Goal: Task Accomplishment & Management: Manage account settings

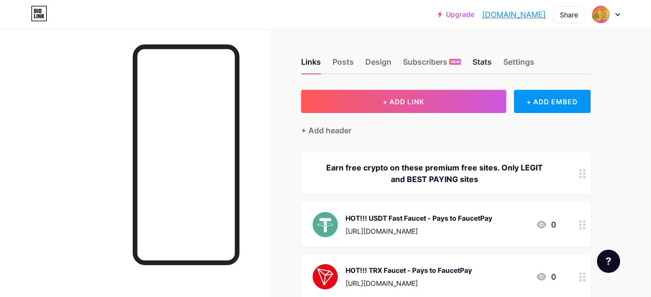
click at [486, 62] on div "Stats" at bounding box center [481, 64] width 19 height 17
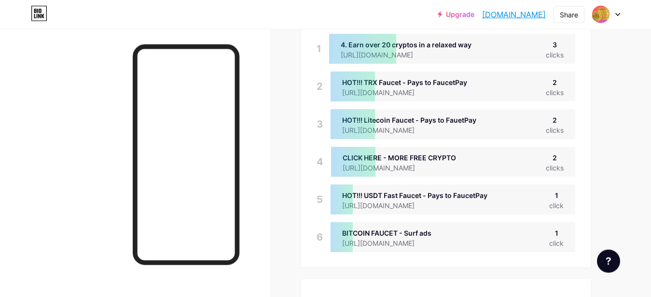
scroll to position [91, 0]
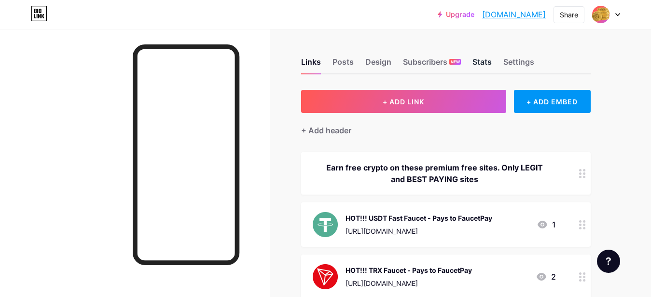
click at [480, 61] on div "Stats" at bounding box center [481, 64] width 19 height 17
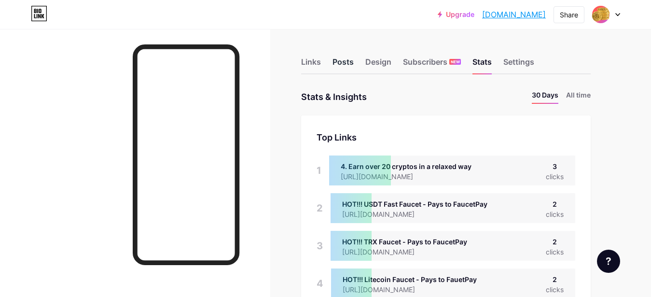
click at [340, 63] on div "Posts" at bounding box center [342, 64] width 21 height 17
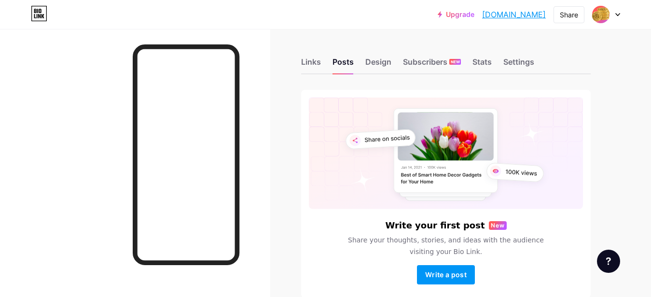
scroll to position [49, 0]
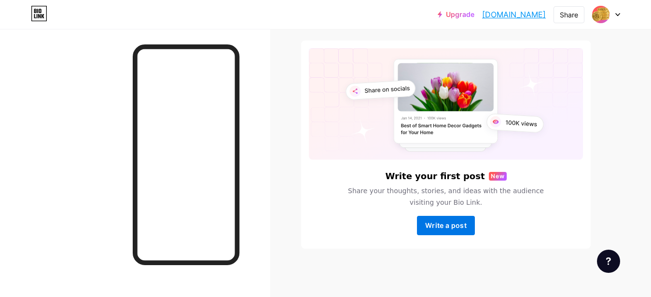
click at [431, 222] on span "Write a post" at bounding box center [445, 225] width 41 height 8
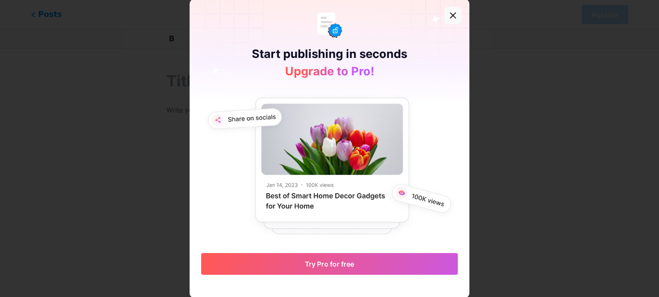
click at [449, 14] on icon at bounding box center [453, 16] width 8 height 8
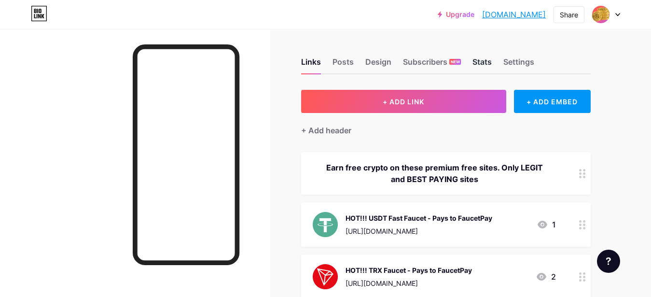
click at [483, 62] on div "Stats" at bounding box center [481, 64] width 19 height 17
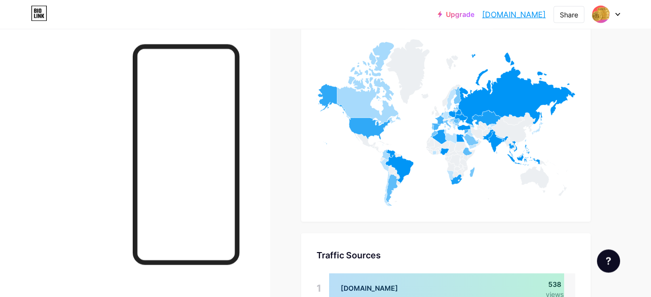
scroll to position [702, 0]
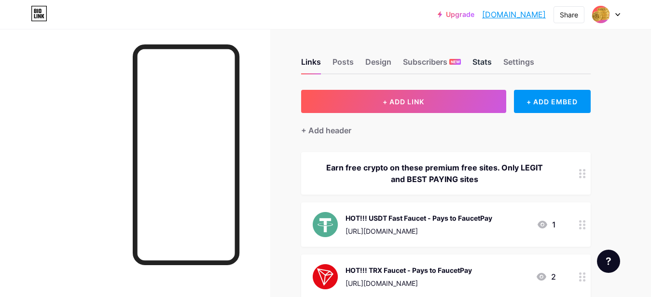
click at [474, 62] on div "Stats" at bounding box center [481, 64] width 19 height 17
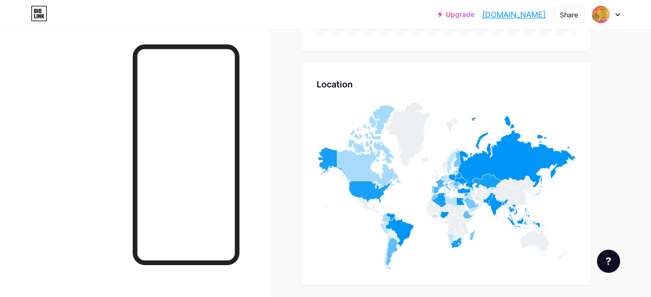
scroll to position [850, 0]
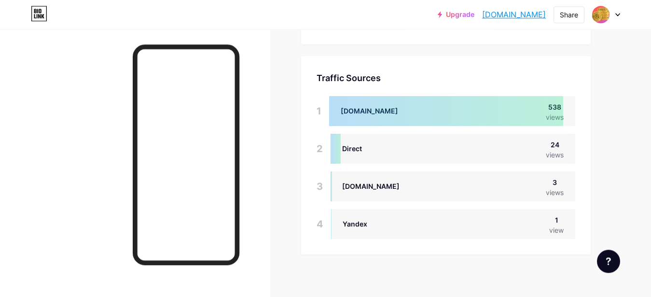
scroll to position [850, 0]
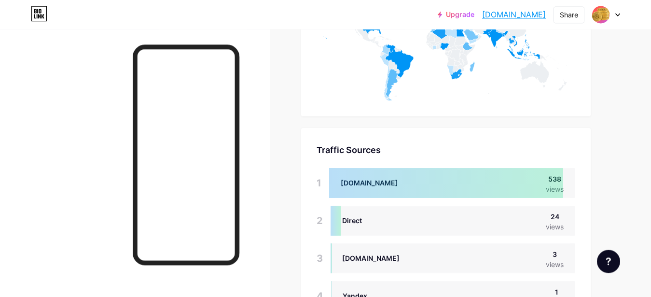
scroll to position [787, 0]
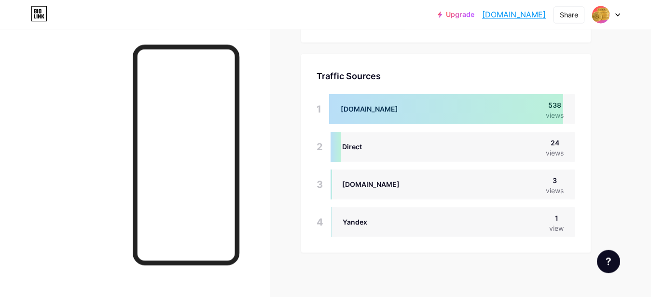
scroll to position [850, 0]
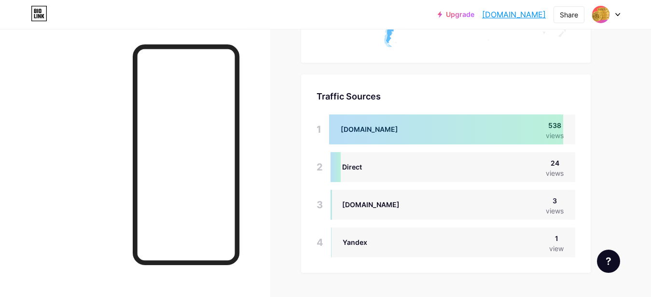
scroll to position [836, 0]
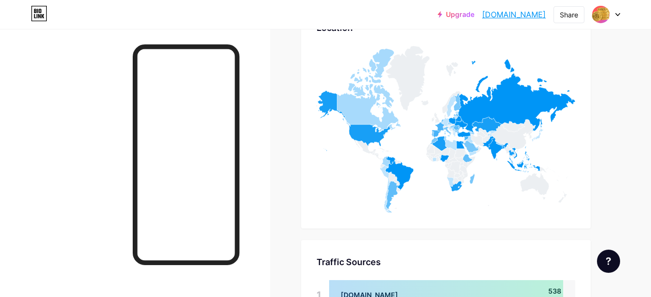
scroll to position [787, 0]
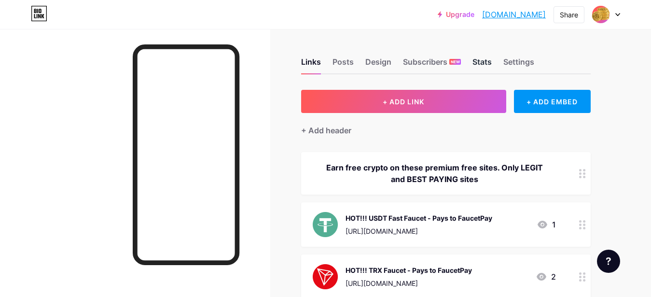
click at [478, 62] on div "Stats" at bounding box center [481, 64] width 19 height 17
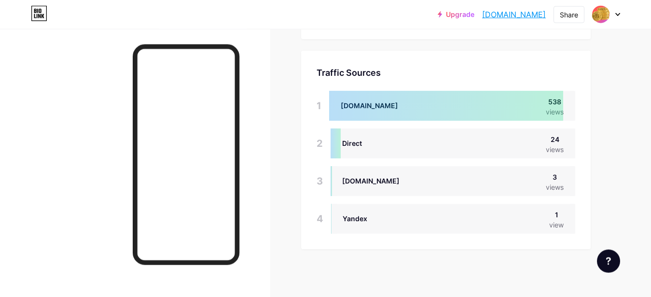
scroll to position [850, 0]
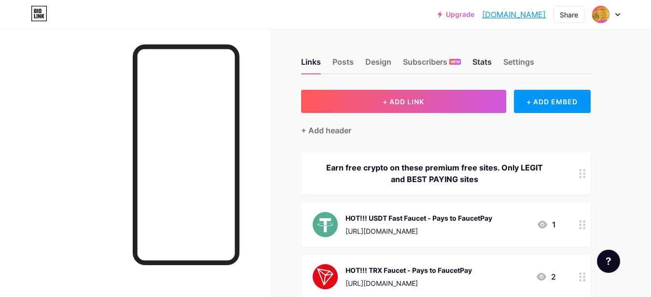
click at [474, 60] on div "Stats" at bounding box center [481, 64] width 19 height 17
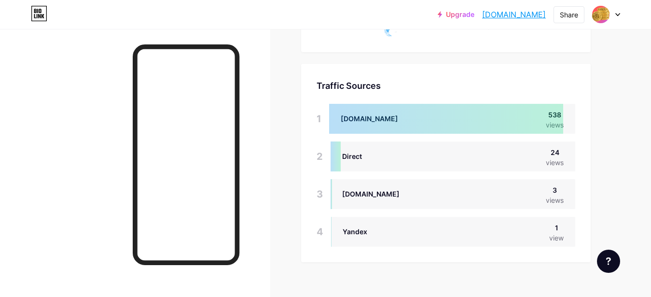
scroll to position [850, 0]
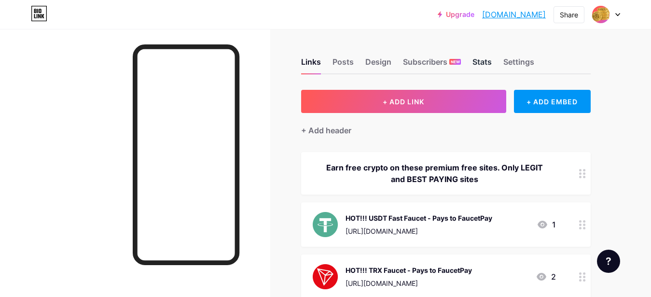
click at [476, 64] on div "Stats" at bounding box center [481, 64] width 19 height 17
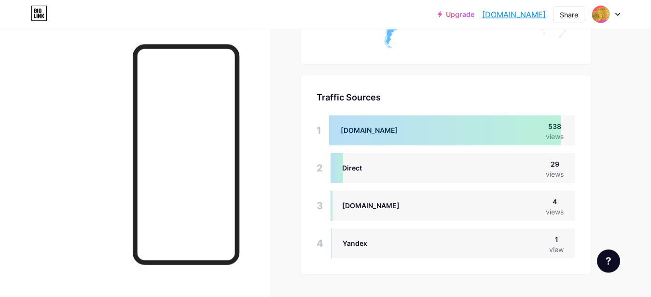
scroll to position [887, 0]
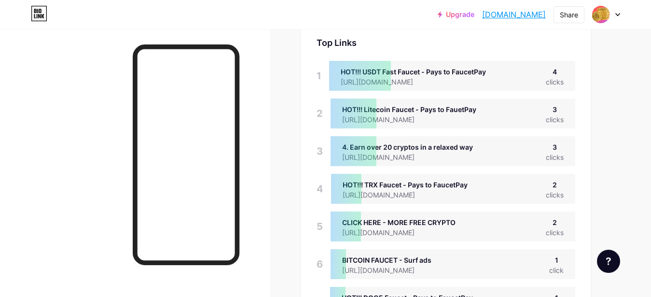
scroll to position [148, 0]
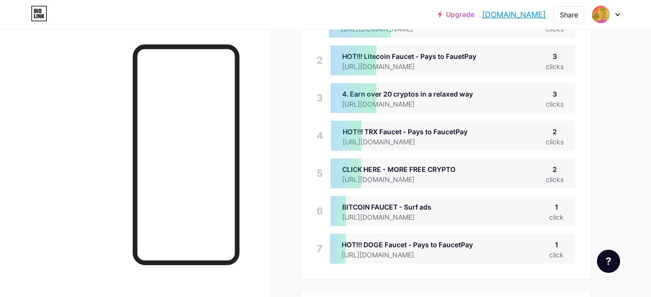
drag, startPoint x: 378, startPoint y: 184, endPoint x: 343, endPoint y: 178, distance: 35.6
click at [343, 178] on div at bounding box center [345, 173] width 30 height 30
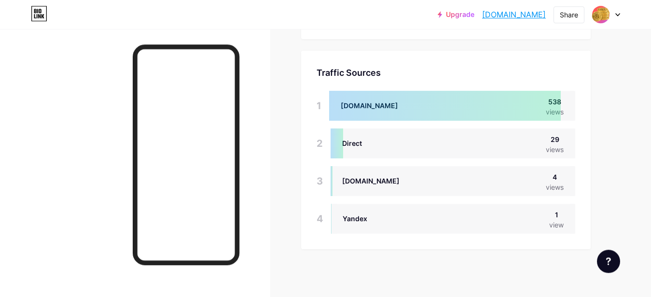
scroll to position [887, 0]
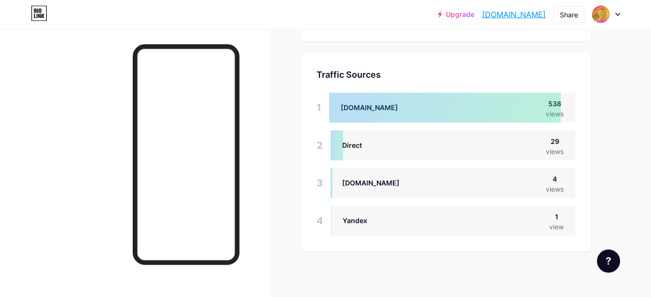
scroll to position [885, 0]
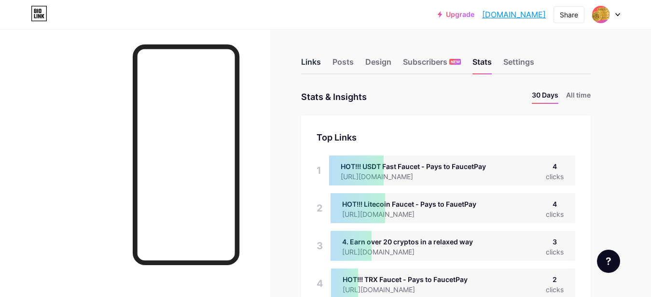
click at [312, 65] on div "Links" at bounding box center [311, 64] width 20 height 17
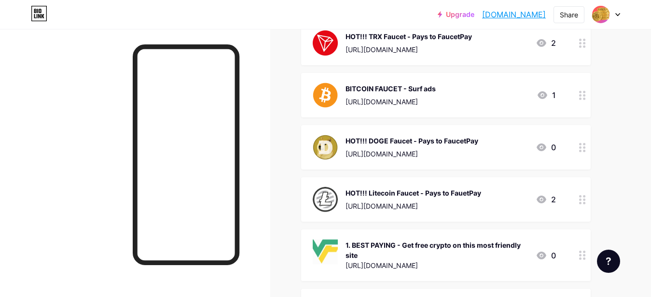
scroll to position [246, 0]
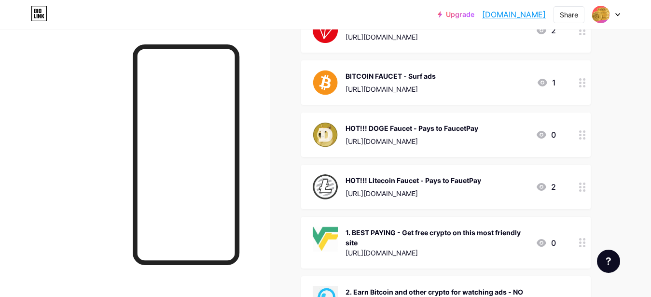
drag, startPoint x: 372, startPoint y: 234, endPoint x: 381, endPoint y: 99, distance: 135.3
click at [268, 130] on div at bounding box center [135, 177] width 270 height 297
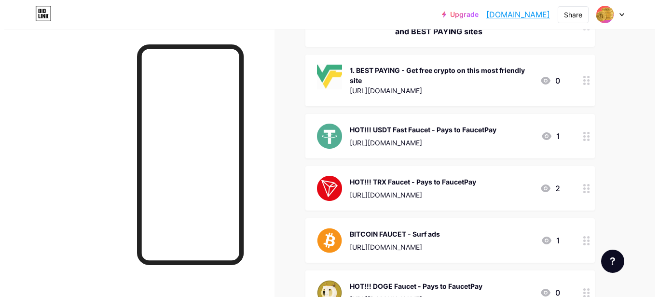
scroll to position [49, 0]
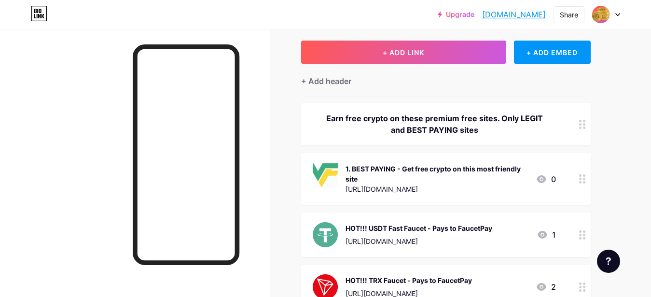
click at [545, 127] on div "Earn free crypto on these premium free sites. Only LEGIT and BEST PAYING sites" at bounding box center [433, 123] width 243 height 23
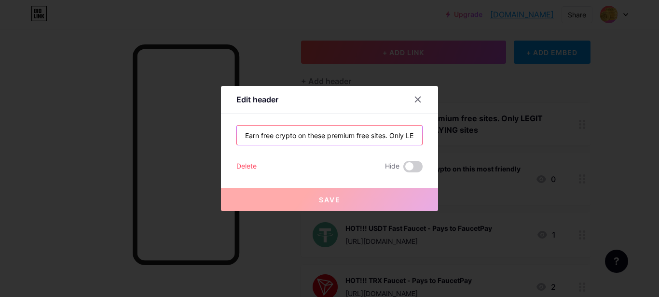
click at [352, 134] on input "Earn free crypto on these premium free sites. Only LEGIT and BEST PAYING sites" at bounding box center [329, 134] width 185 height 19
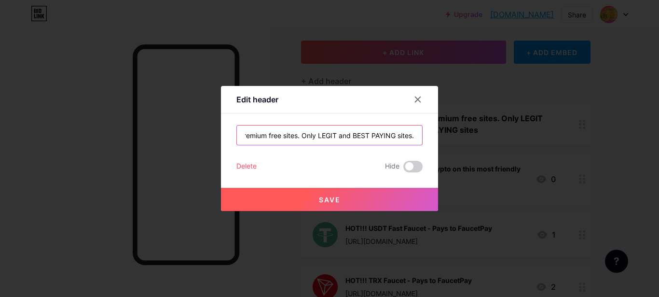
scroll to position [0, 90]
type input "Earn free crypto on these premium free sites. Only LEGIT and BEST PAYING sites."
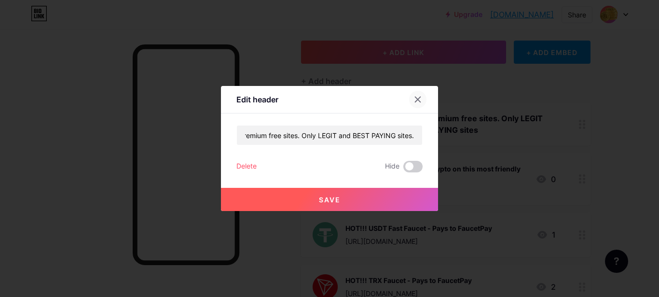
click at [415, 101] on icon at bounding box center [417, 99] width 5 height 5
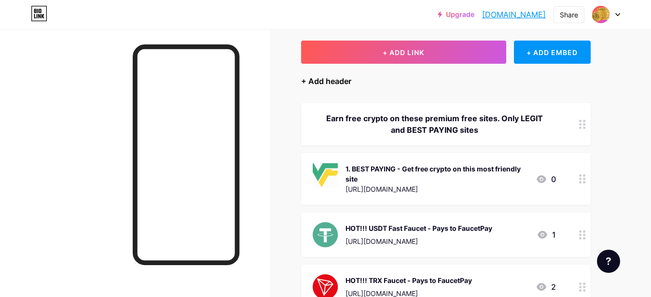
click at [340, 80] on div "+ Add header" at bounding box center [326, 81] width 50 height 12
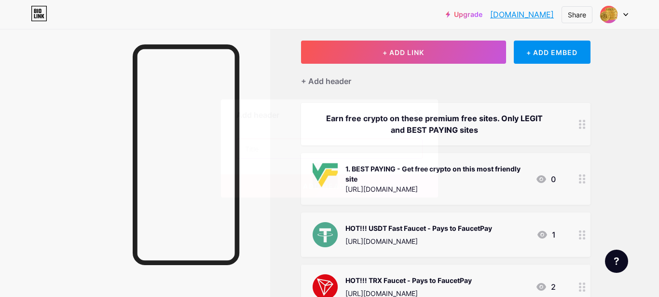
click at [324, 150] on input "text" at bounding box center [329, 148] width 185 height 19
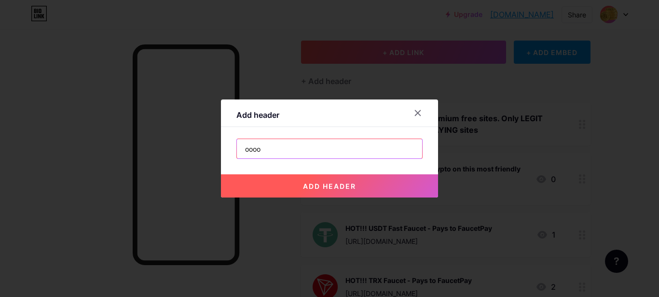
type input "oooo"
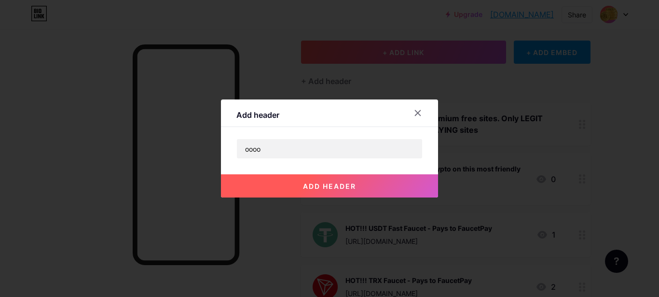
click at [325, 182] on span "add header" at bounding box center [329, 186] width 53 height 8
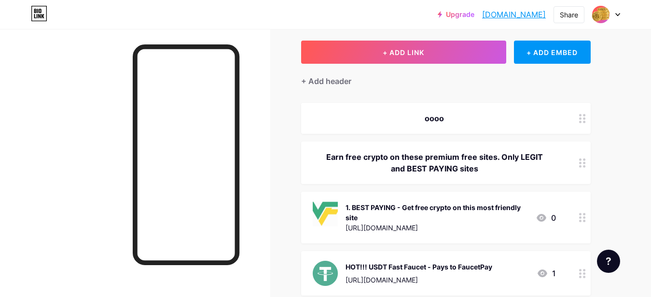
click at [421, 113] on div "oooo" at bounding box center [433, 118] width 243 height 12
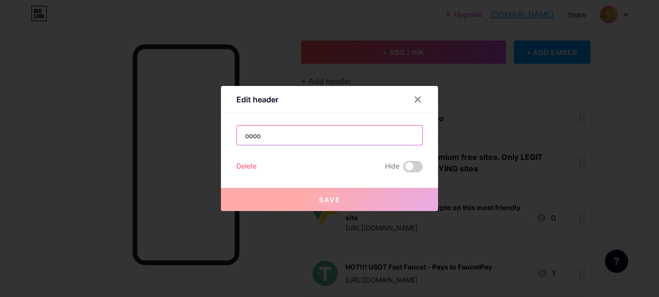
drag, startPoint x: 301, startPoint y: 134, endPoint x: 203, endPoint y: 133, distance: 97.9
click at [237, 133] on input "oooo" at bounding box center [329, 134] width 185 height 19
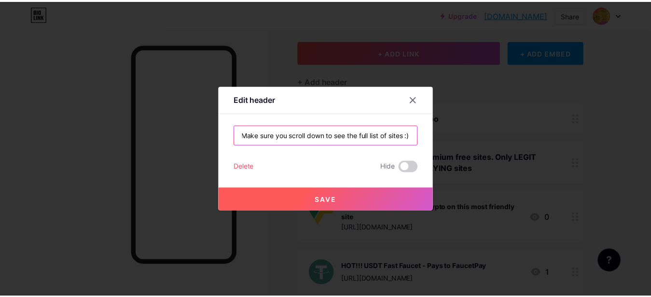
scroll to position [0, 3]
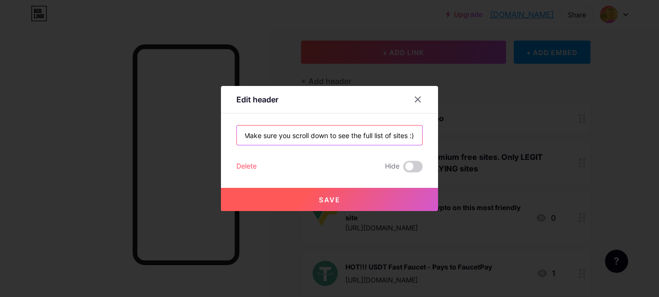
type input "Make sure you scroll down to see the full list of sites :)"
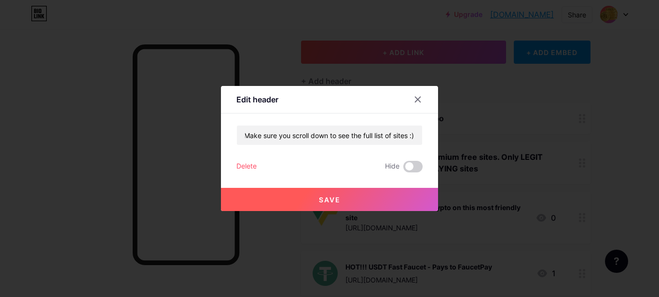
click at [375, 197] on button "Save" at bounding box center [329, 199] width 217 height 23
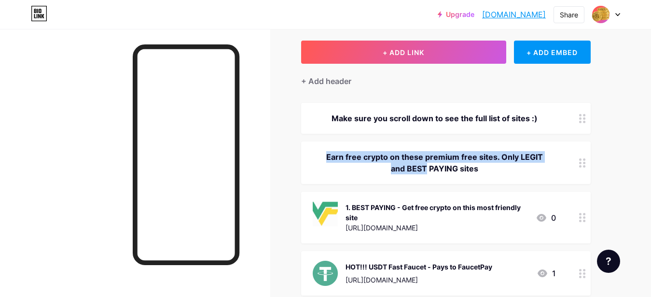
drag, startPoint x: 403, startPoint y: 115, endPoint x: 412, endPoint y: 185, distance: 70.0
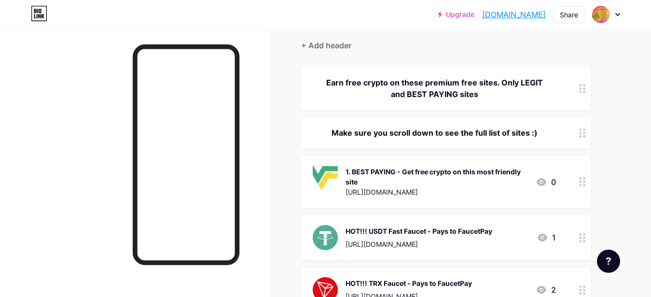
scroll to position [98, 0]
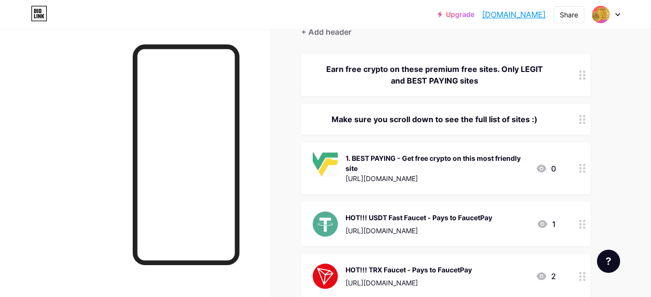
click at [585, 121] on icon at bounding box center [582, 119] width 7 height 9
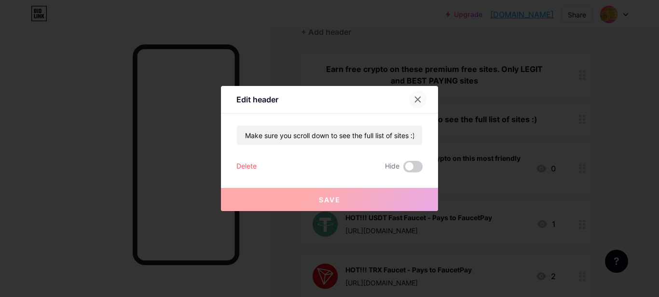
click at [415, 100] on icon at bounding box center [417, 99] width 5 height 5
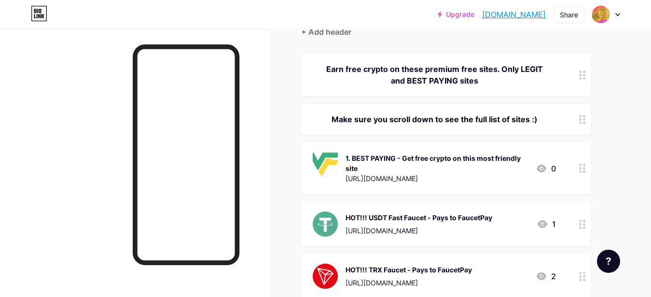
click at [491, 10] on link "[DOMAIN_NAME]" at bounding box center [514, 15] width 64 height 12
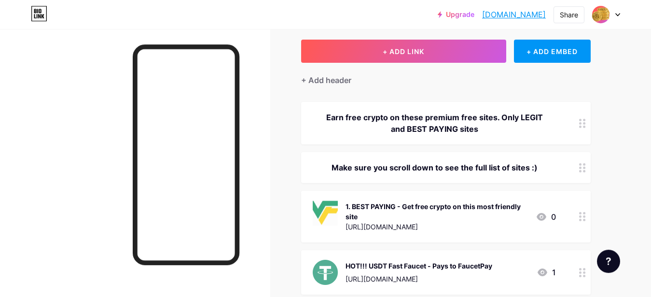
scroll to position [0, 0]
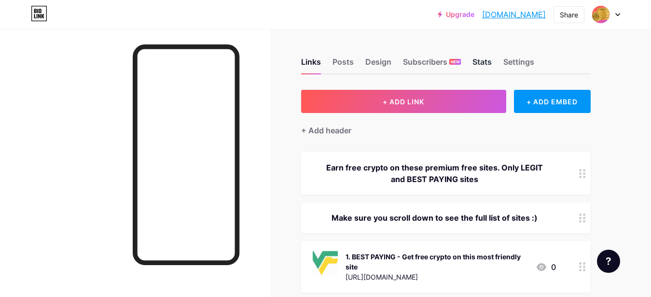
click at [479, 63] on div "Stats" at bounding box center [481, 64] width 19 height 17
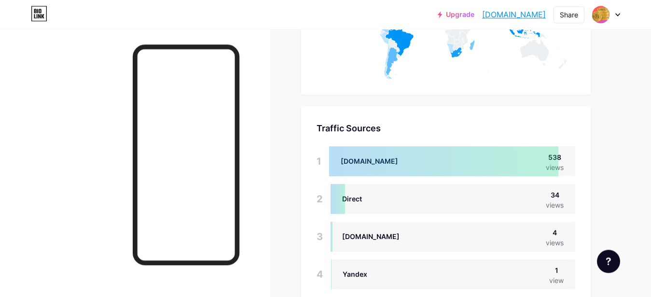
scroll to position [925, 0]
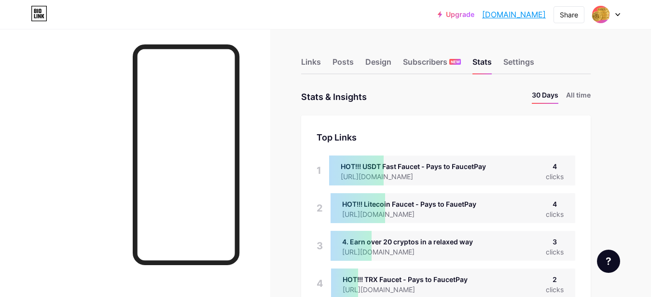
scroll to position [297, 651]
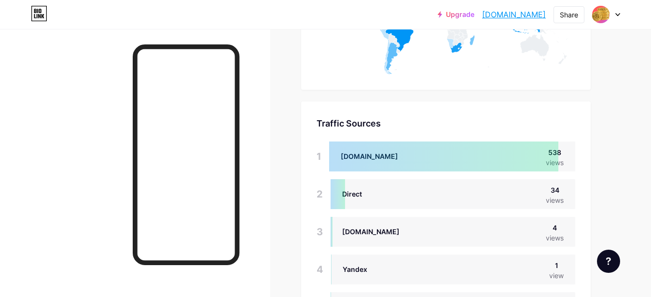
scroll to position [925, 0]
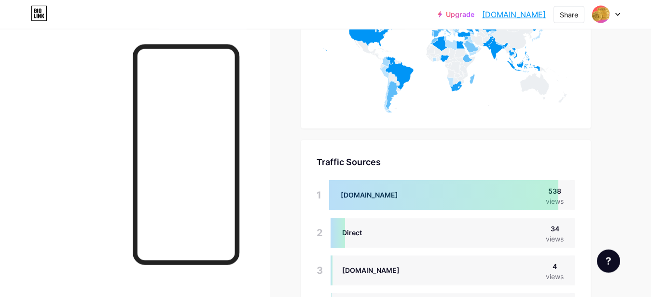
scroll to position [876, 0]
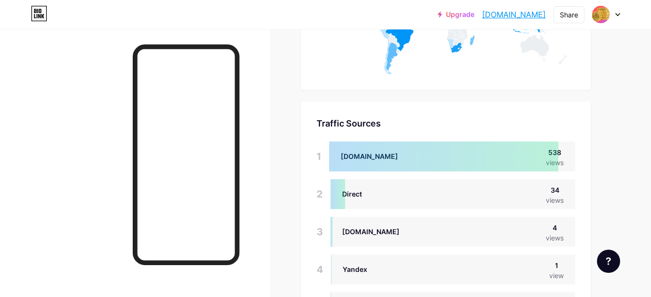
scroll to position [885, 0]
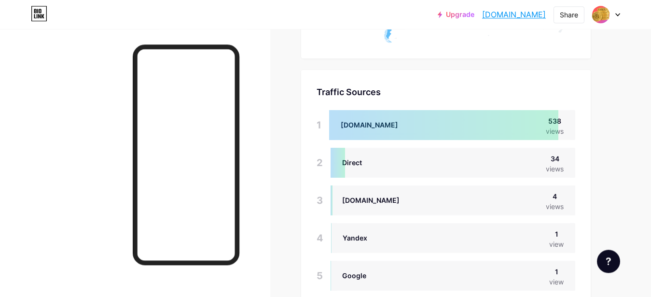
scroll to position [885, 0]
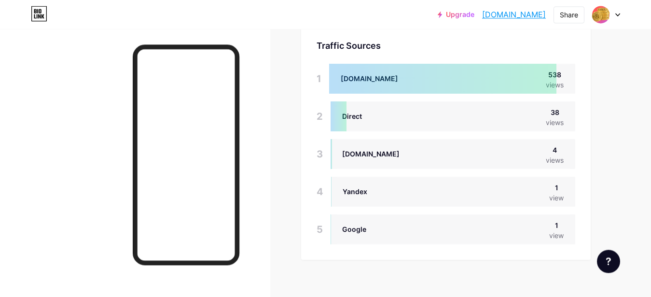
scroll to position [925, 0]
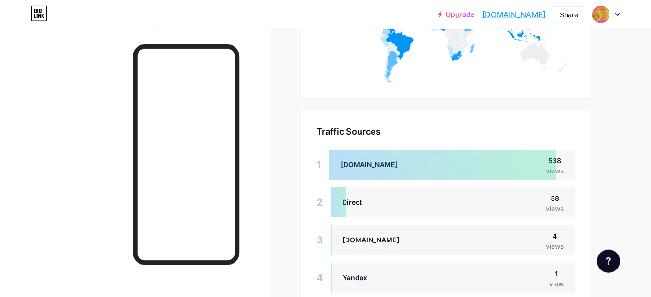
scroll to position [827, 0]
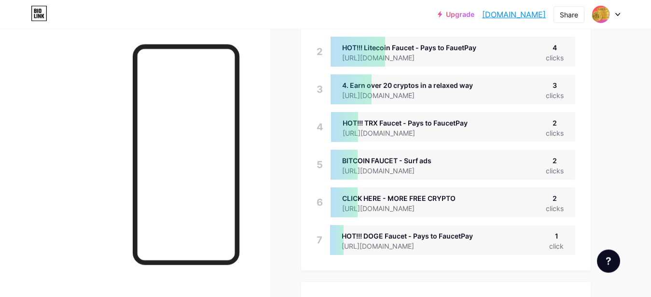
scroll to position [197, 0]
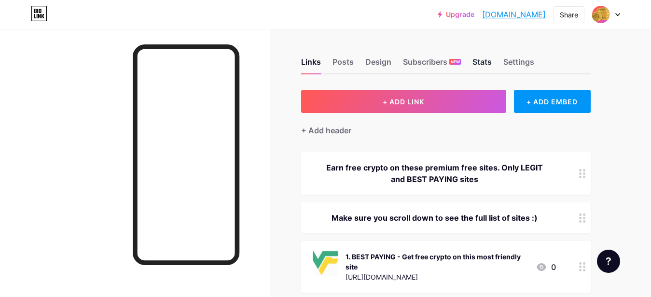
click at [483, 60] on div "Stats" at bounding box center [481, 64] width 19 height 17
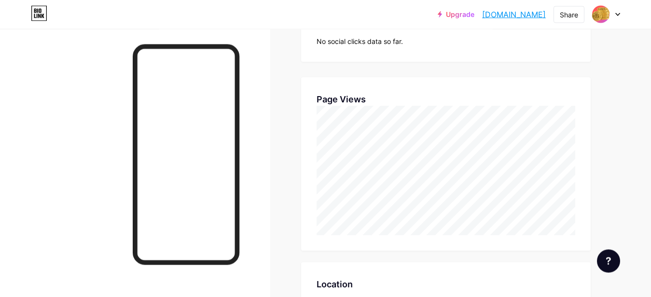
scroll to position [433, 0]
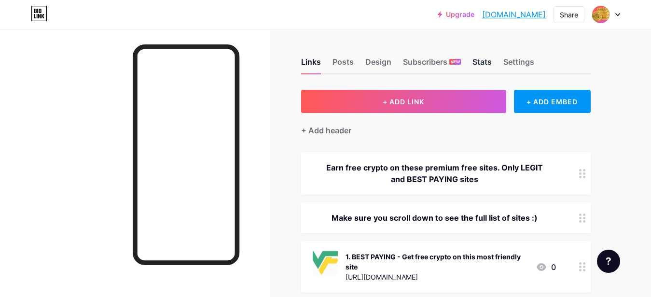
click at [480, 58] on div "Stats" at bounding box center [481, 64] width 19 height 17
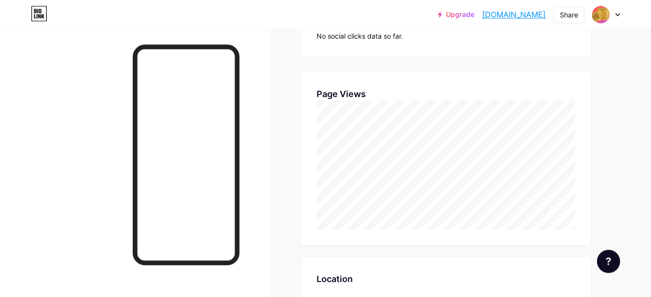
scroll to position [433, 0]
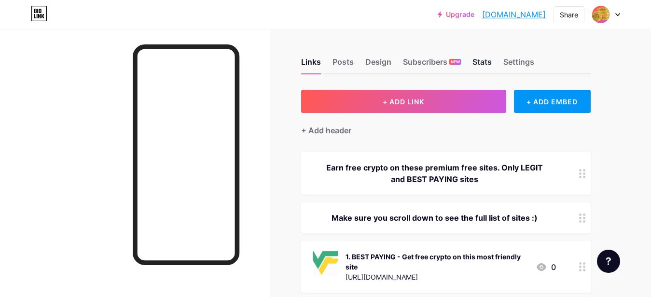
click at [488, 60] on div "Stats" at bounding box center [481, 64] width 19 height 17
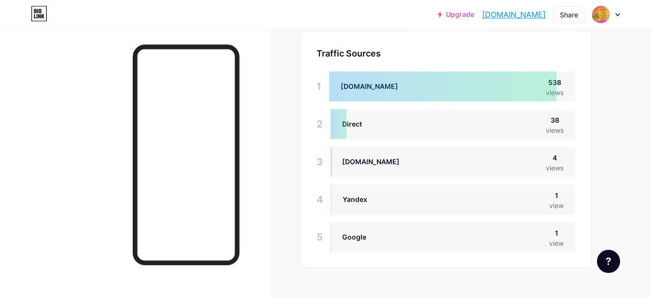
scroll to position [862, 0]
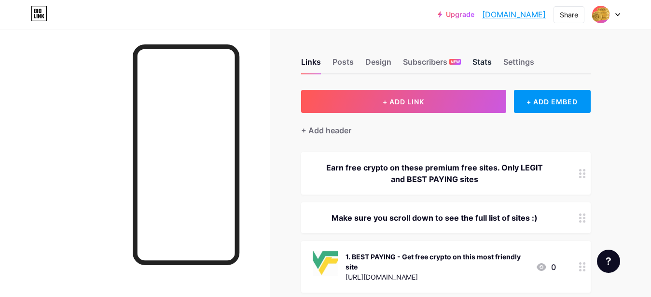
click at [490, 61] on div "Stats" at bounding box center [481, 64] width 19 height 17
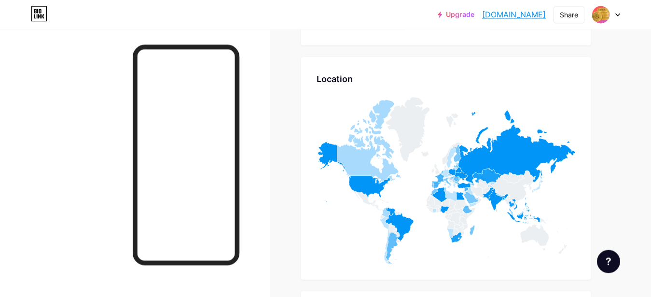
scroll to position [620, 0]
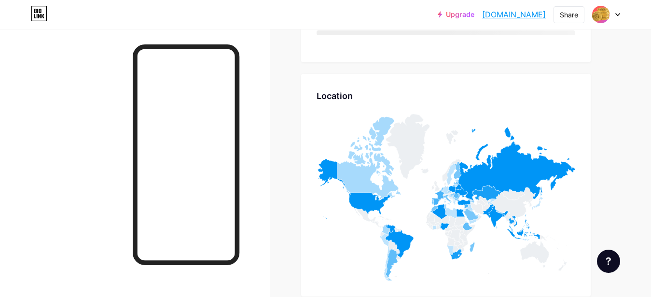
click at [494, 12] on link "[DOMAIN_NAME]" at bounding box center [514, 15] width 64 height 12
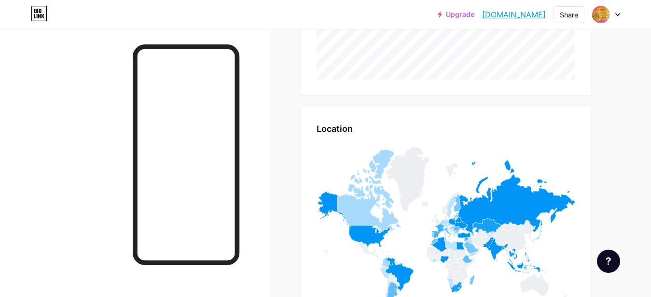
scroll to position [297, 651]
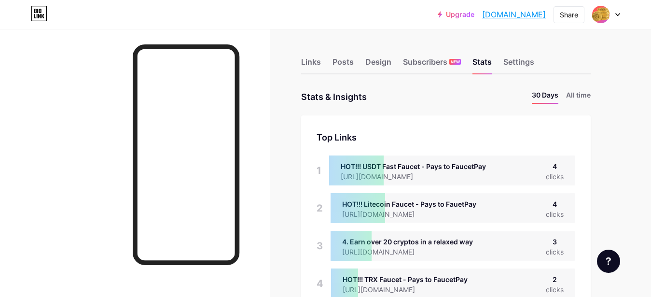
scroll to position [297, 651]
click at [580, 95] on li "All time" at bounding box center [578, 97] width 25 height 14
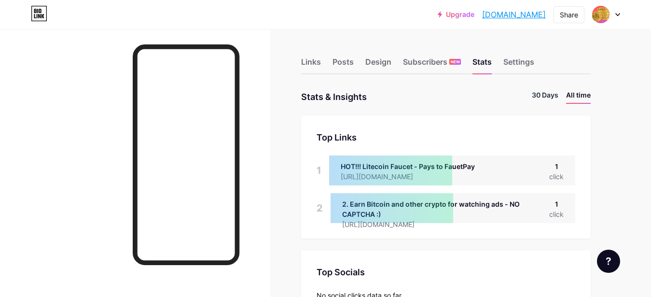
click at [541, 95] on li "30 Days" at bounding box center [544, 97] width 27 height 14
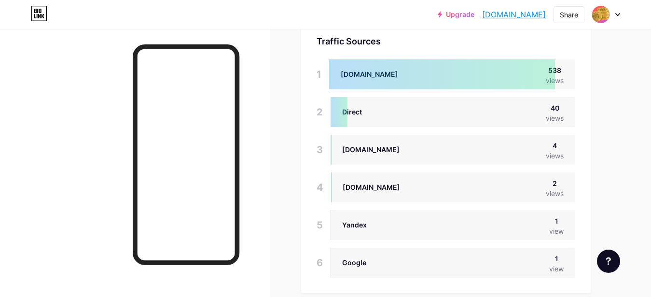
scroll to position [935, 0]
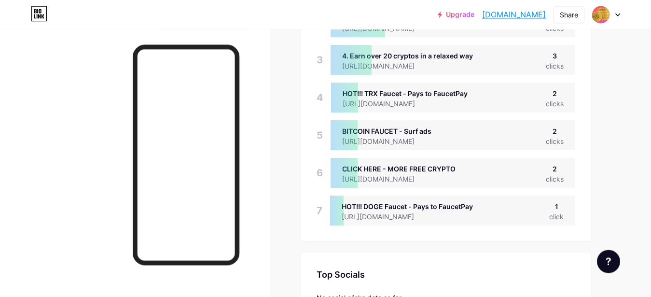
scroll to position [176, 0]
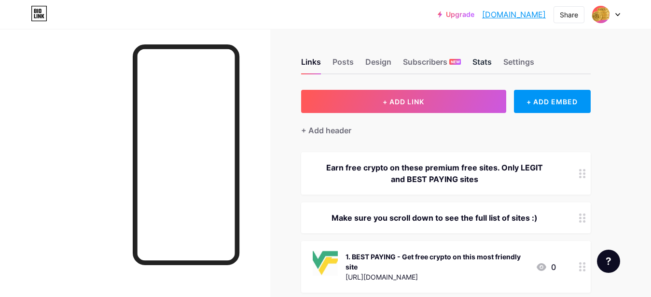
click at [476, 58] on div "Stats" at bounding box center [481, 64] width 19 height 17
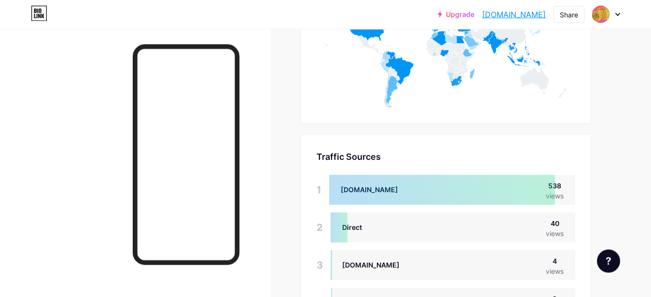
scroll to position [787, 0]
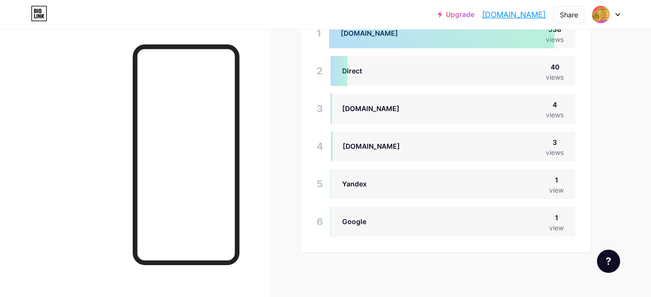
scroll to position [910, 0]
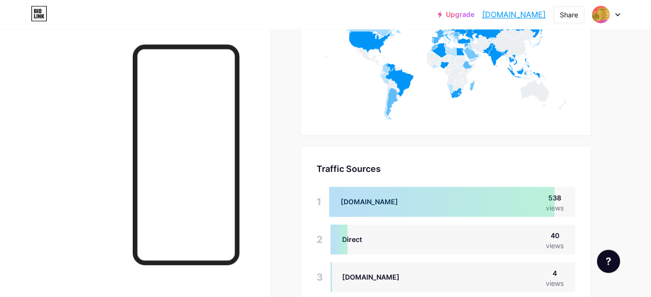
scroll to position [749, 0]
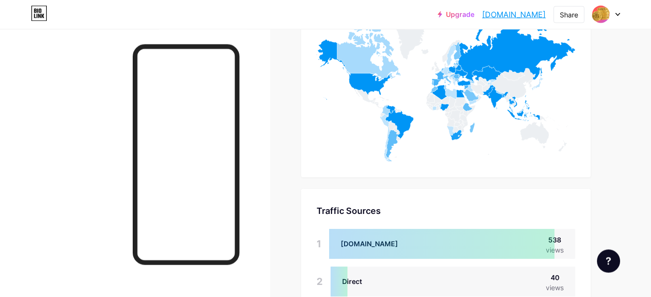
click at [482, 14] on link "[DOMAIN_NAME]" at bounding box center [514, 15] width 64 height 12
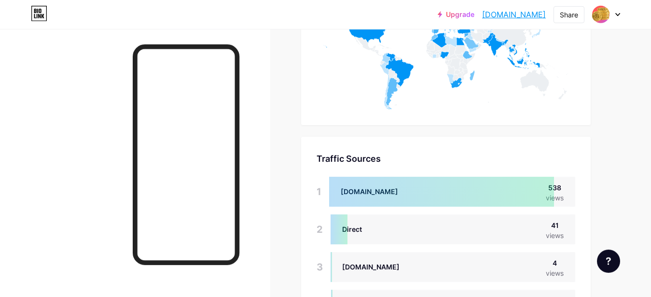
scroll to position [797, 0]
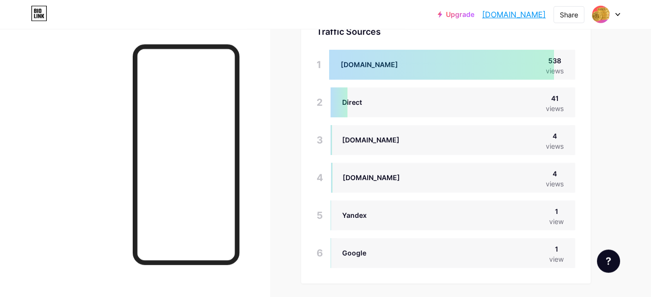
scroll to position [935, 0]
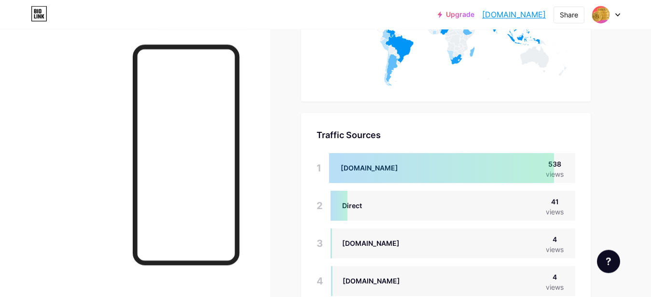
scroll to position [816, 0]
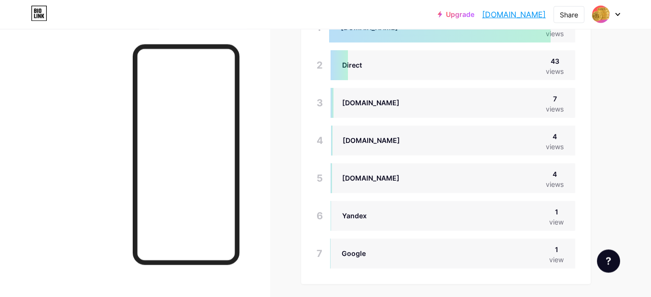
scroll to position [989, 0]
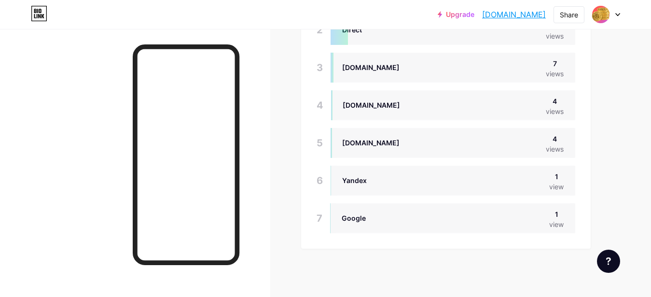
scroll to position [951, 0]
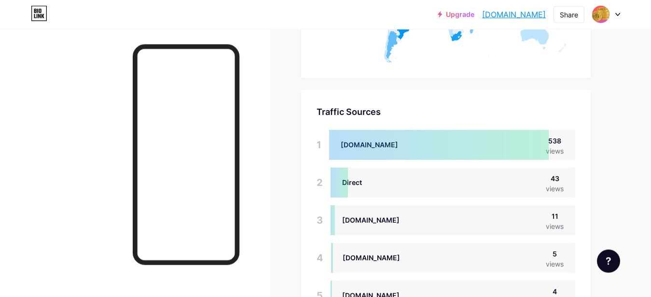
scroll to position [836, 0]
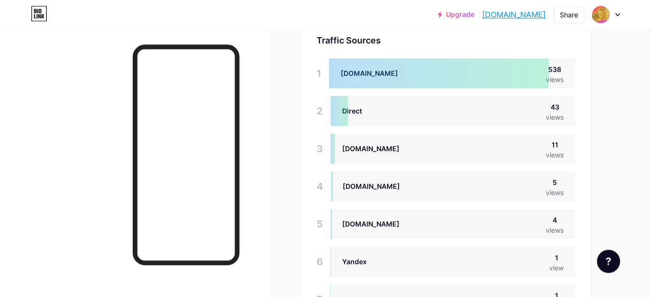
scroll to position [885, 0]
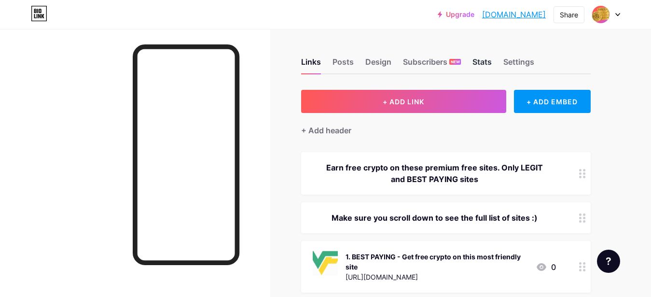
click at [479, 60] on div "Stats" at bounding box center [481, 64] width 19 height 17
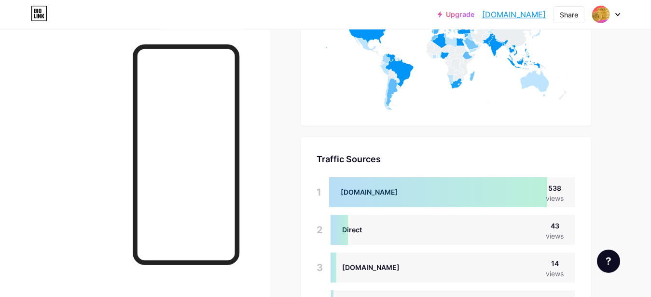
scroll to position [639, 0]
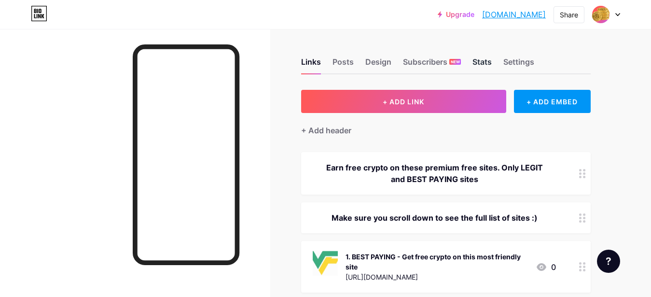
click at [485, 61] on div "Stats" at bounding box center [481, 64] width 19 height 17
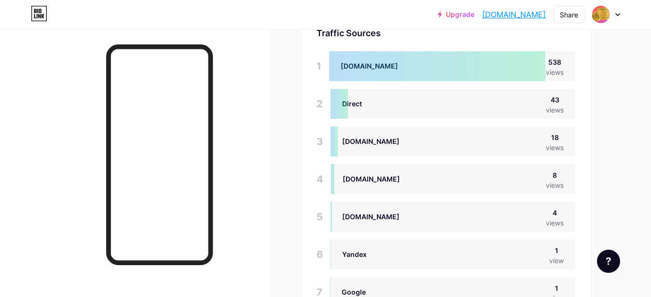
scroll to position [297, 651]
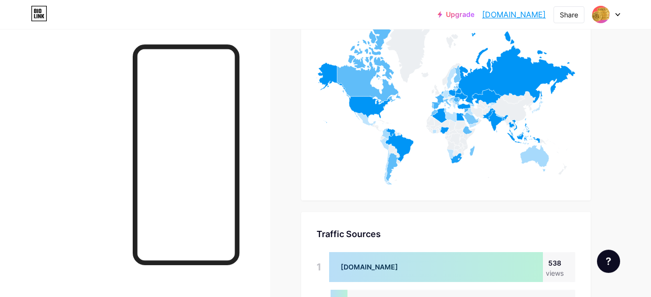
scroll to position [590, 0]
